Goal: Task Accomplishment & Management: Manage account settings

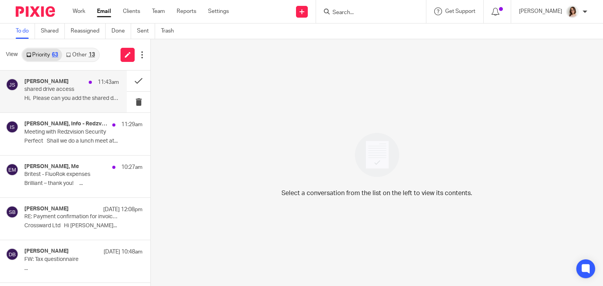
click at [72, 93] on p "shared drive access" at bounding box center [62, 89] width 76 height 7
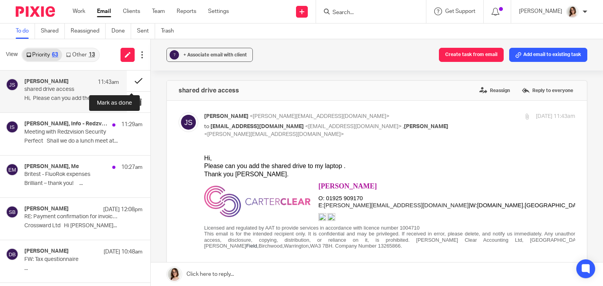
click at [129, 80] on button at bounding box center [139, 81] width 24 height 21
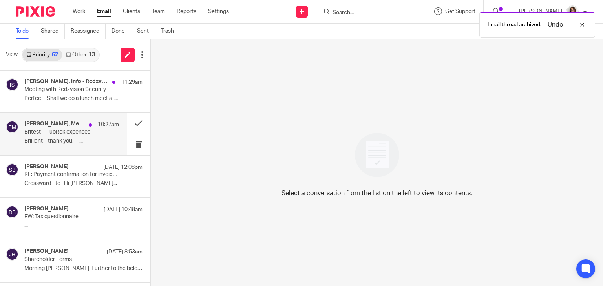
click at [61, 141] on p "Brilliant – thank you! ..." at bounding box center [71, 141] width 95 height 7
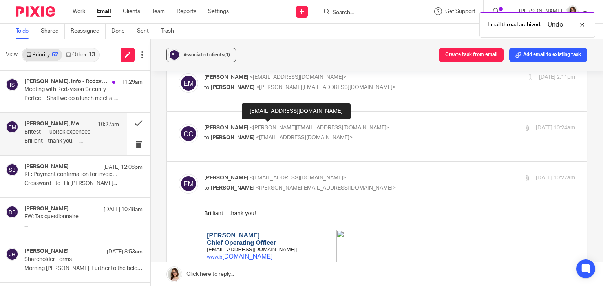
scroll to position [38, 0]
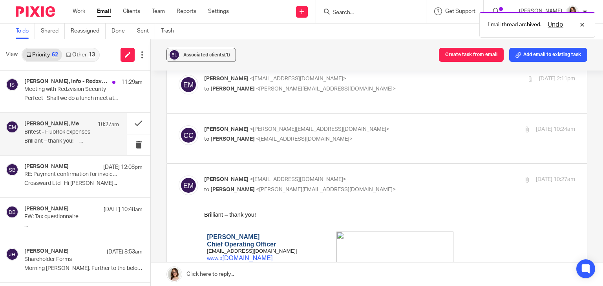
click at [336, 135] on p "to [PERSON_NAME] <[EMAIL_ADDRESS][DOMAIN_NAME]>" at bounding box center [327, 139] width 247 height 8
checkbox input "true"
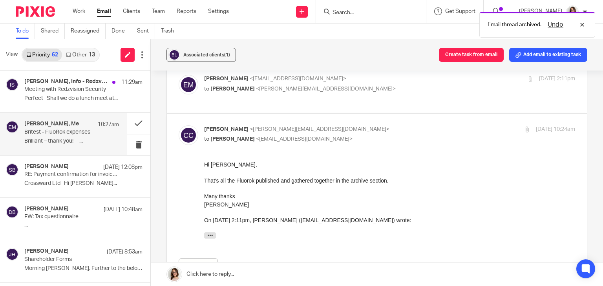
scroll to position [0, 0]
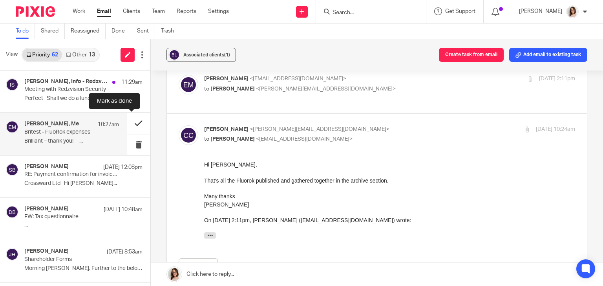
click at [131, 121] on button at bounding box center [139, 123] width 24 height 21
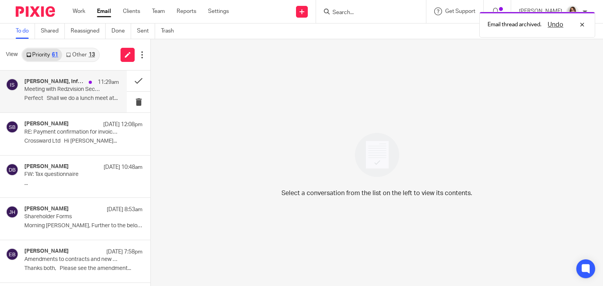
click at [87, 91] on p "Meeting with Redzvision Security" at bounding box center [62, 89] width 76 height 7
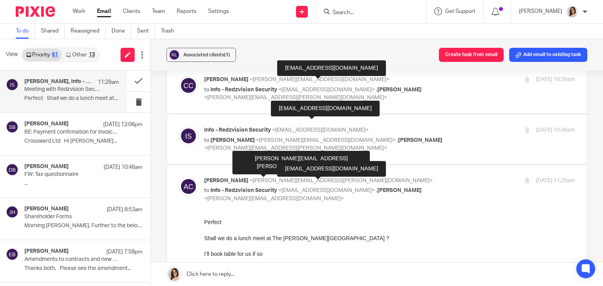
scroll to position [181, 0]
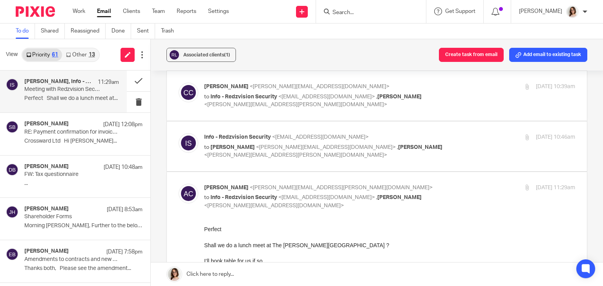
click at [393, 162] on label at bounding box center [377, 147] width 420 height 50
click at [179, 133] on input "checkbox" at bounding box center [178, 133] width 0 height 0
checkbox input "true"
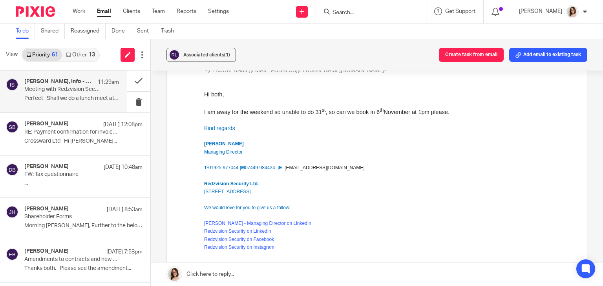
scroll to position [283, 0]
